Goal: Book appointment/travel/reservation

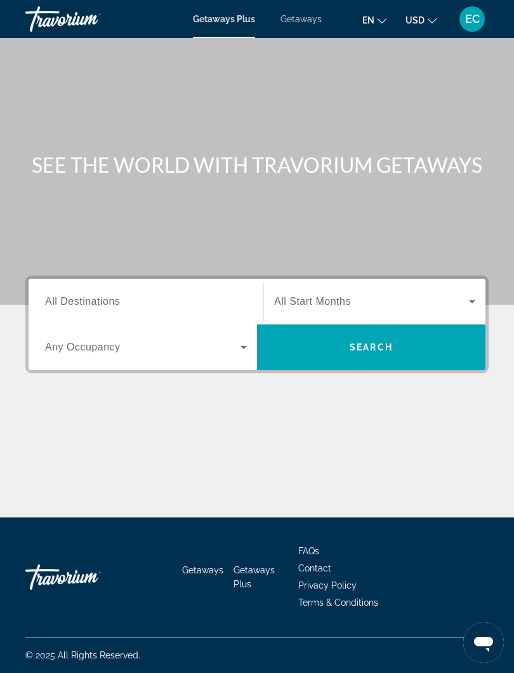
click at [109, 302] on span "All Destinations" at bounding box center [82, 301] width 75 height 11
click at [109, 302] on input "Destination All Destinations" at bounding box center [146, 301] width 202 height 15
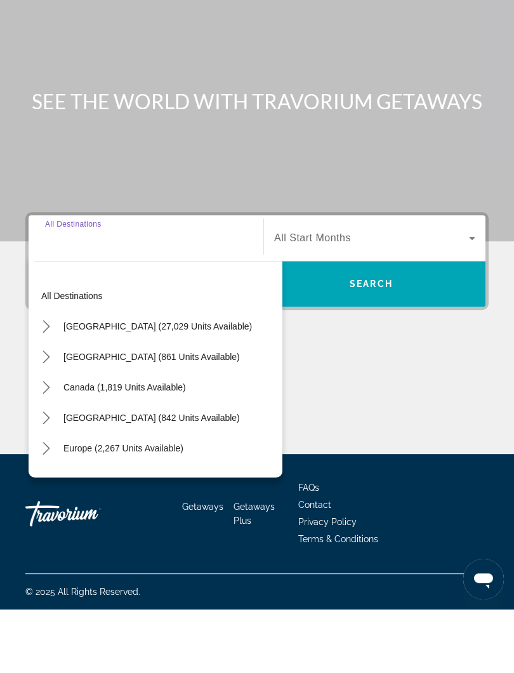
scroll to position [13, 0]
click at [49, 475] on icon "Toggle Caribbean & Atlantic Islands (842 units available) submenu" at bounding box center [46, 481] width 7 height 13
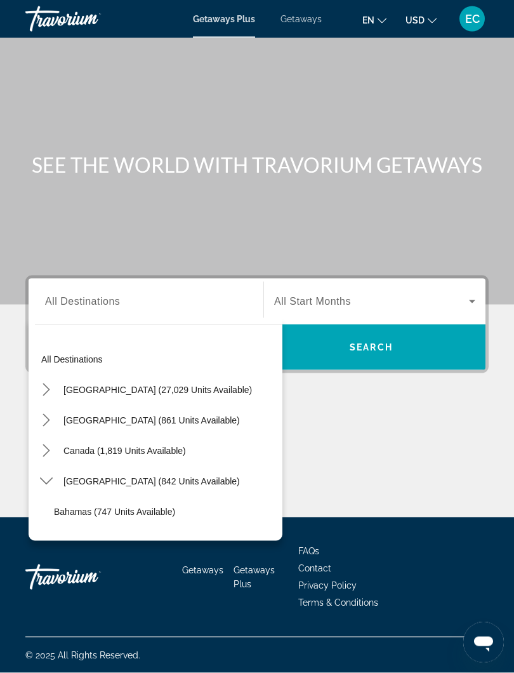
scroll to position [0, 0]
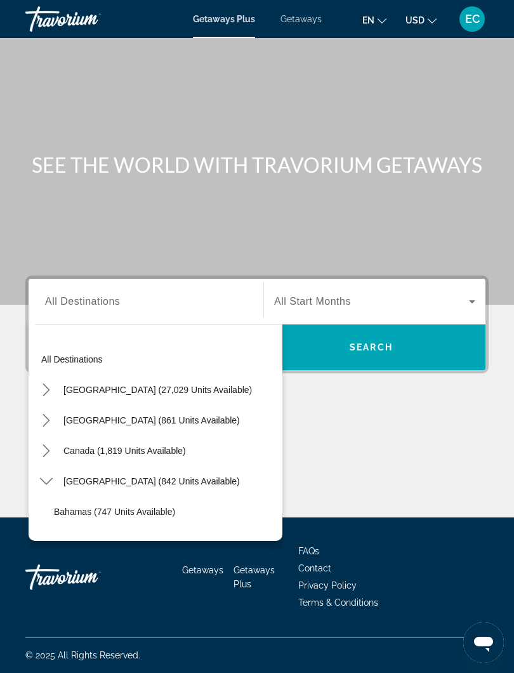
click at [306, 23] on span "Getaways" at bounding box center [301, 19] width 41 height 10
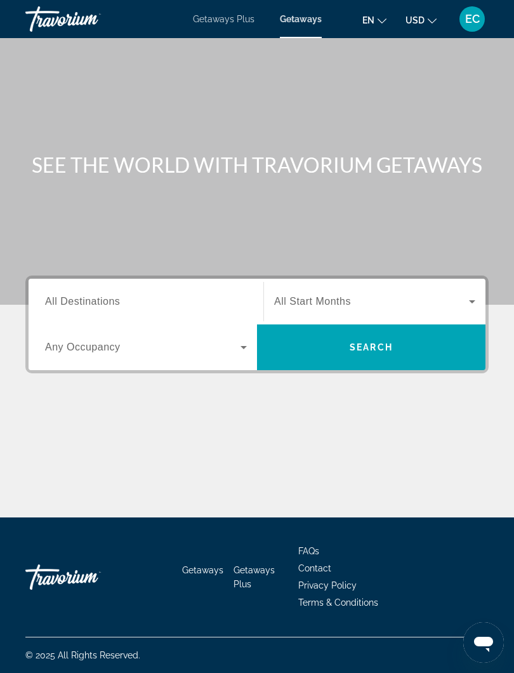
click at [81, 298] on span "All Destinations" at bounding box center [82, 301] width 75 height 11
click at [81, 298] on input "Destination All Destinations" at bounding box center [146, 301] width 202 height 15
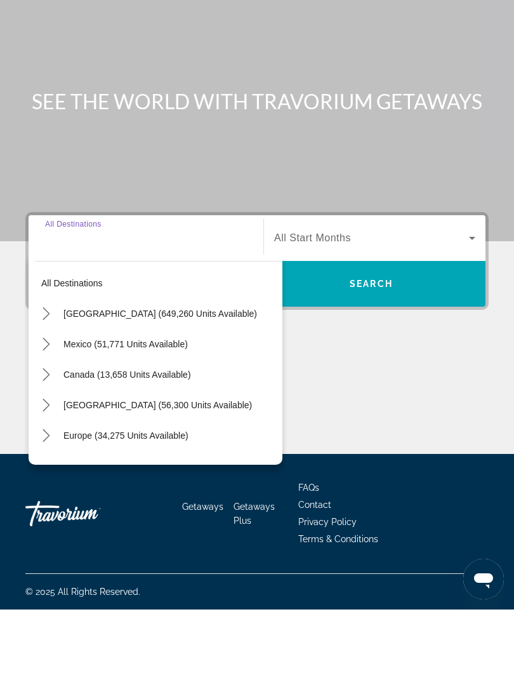
scroll to position [12, 0]
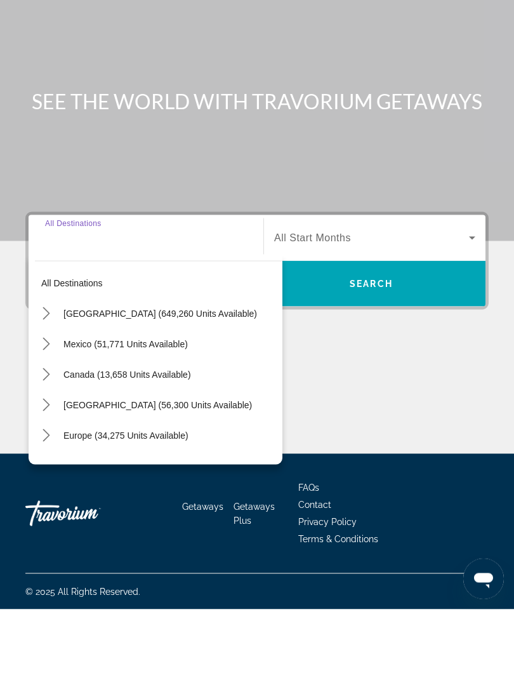
click at [53, 458] on mat-icon "Toggle Caribbean & Atlantic Islands (56,300 units available) submenu" at bounding box center [46, 469] width 22 height 22
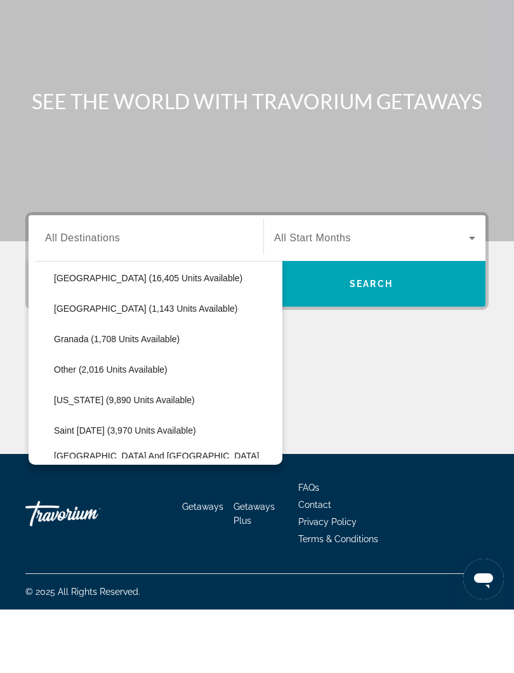
scroll to position [310, 0]
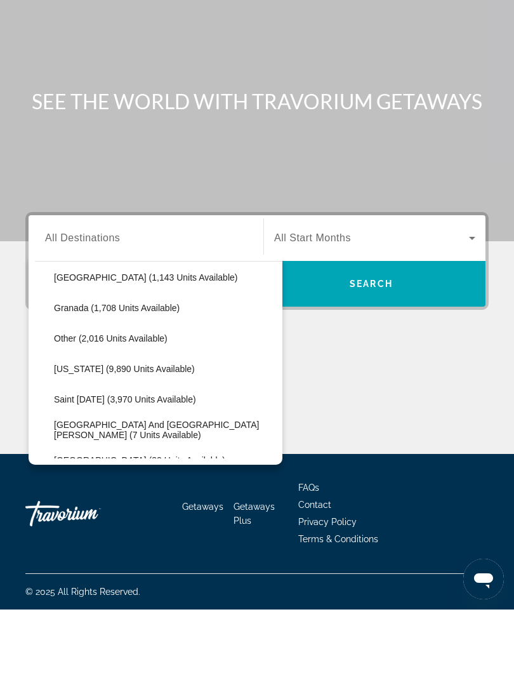
click at [142, 427] on span "[US_STATE] (9,890 units available)" at bounding box center [124, 432] width 141 height 10
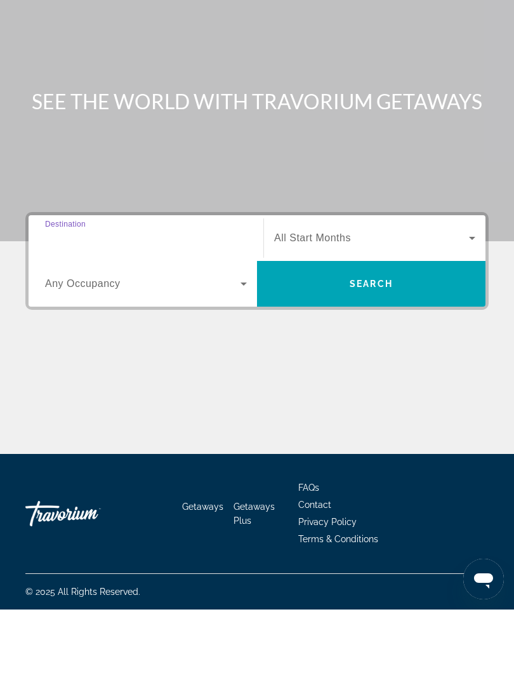
type input "**********"
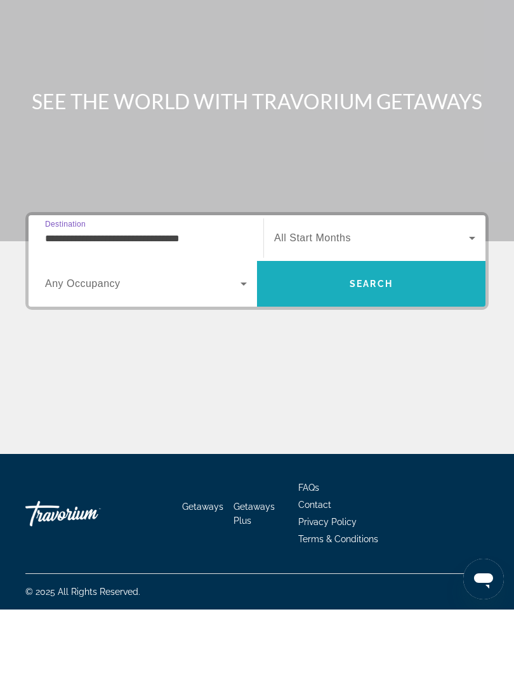
click at [383, 332] on span "Search" at bounding box center [371, 347] width 228 height 30
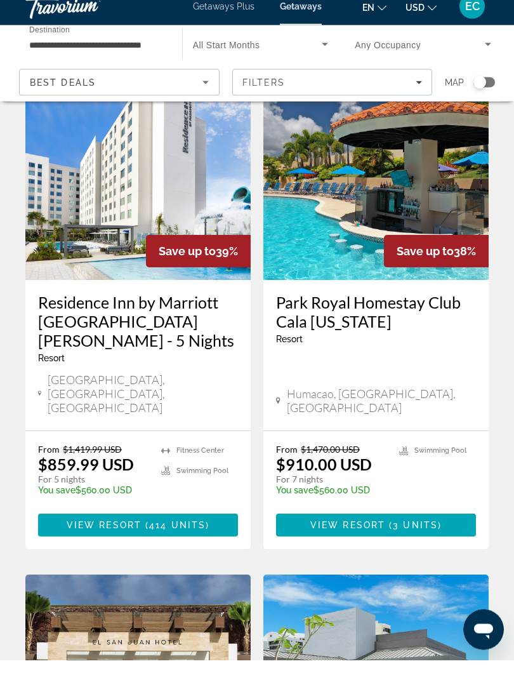
scroll to position [1064, 0]
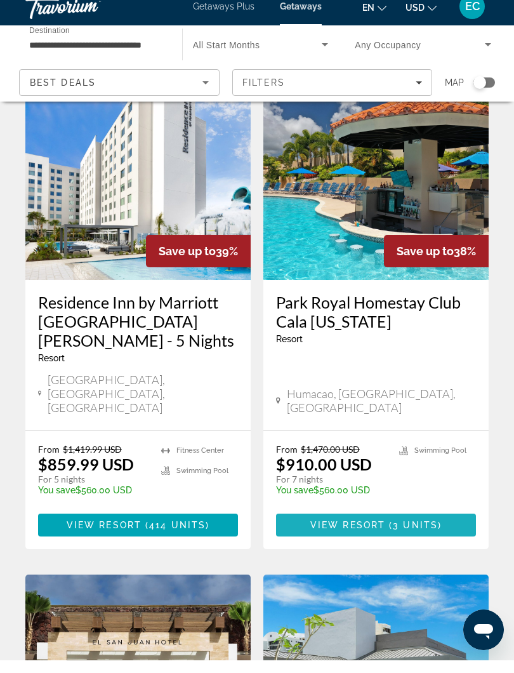
click at [383, 532] on span "View Resort" at bounding box center [347, 537] width 75 height 10
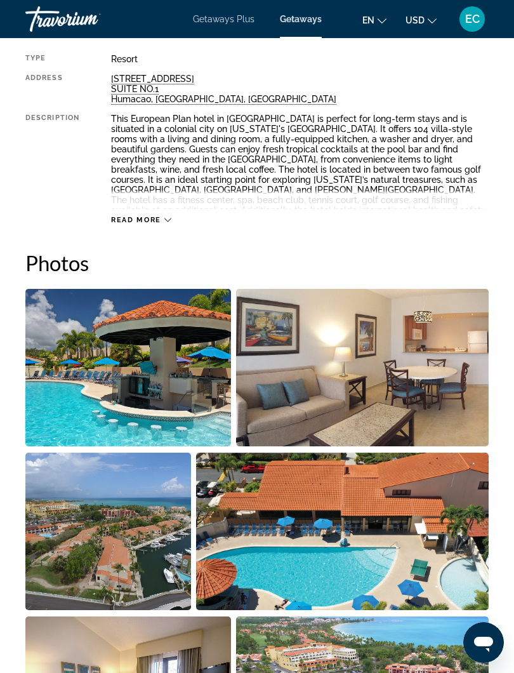
scroll to position [688, 0]
click at [233, 34] on div "Getaways Plus Getaways en English Español Français Italiano Português русский U…" at bounding box center [257, 19] width 514 height 33
click at [240, 20] on span "Getaways Plus" at bounding box center [224, 19] width 62 height 10
